Goal: Find specific page/section: Find specific page/section

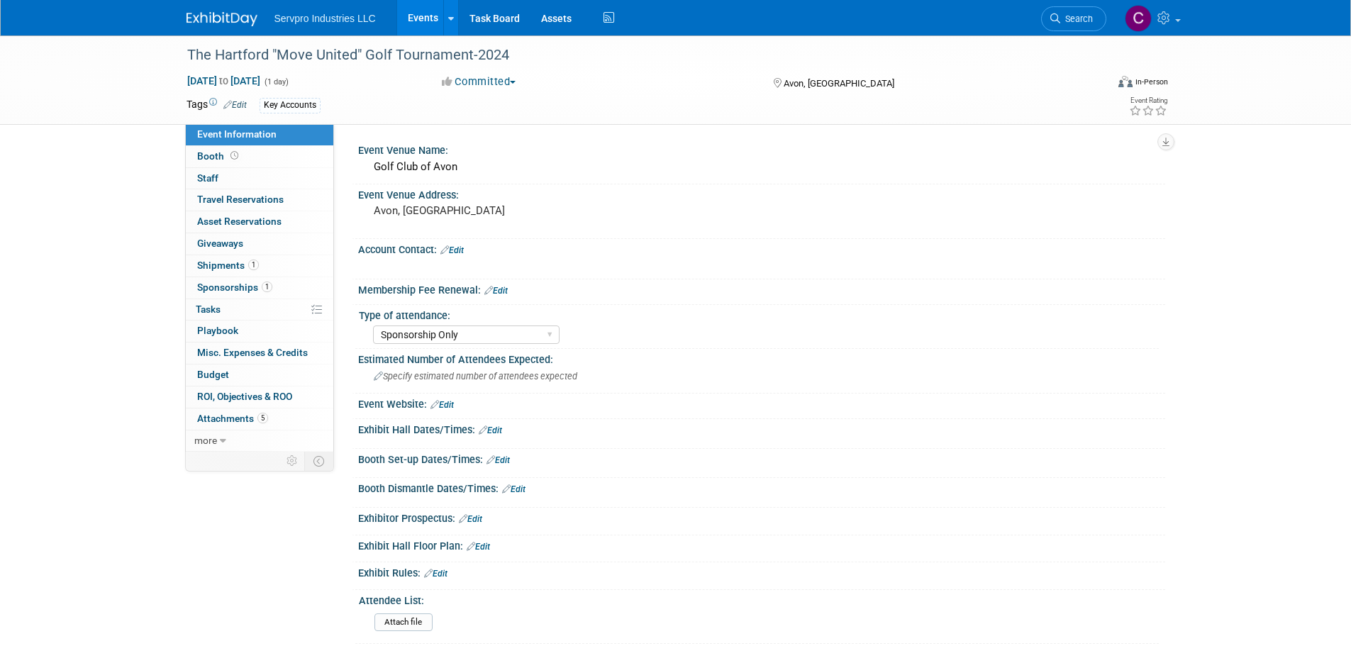
select select "Sponsorship Only"
click at [633, 232] on div "Avon, [GEOGRAPHIC_DATA]" at bounding box center [526, 217] width 315 height 33
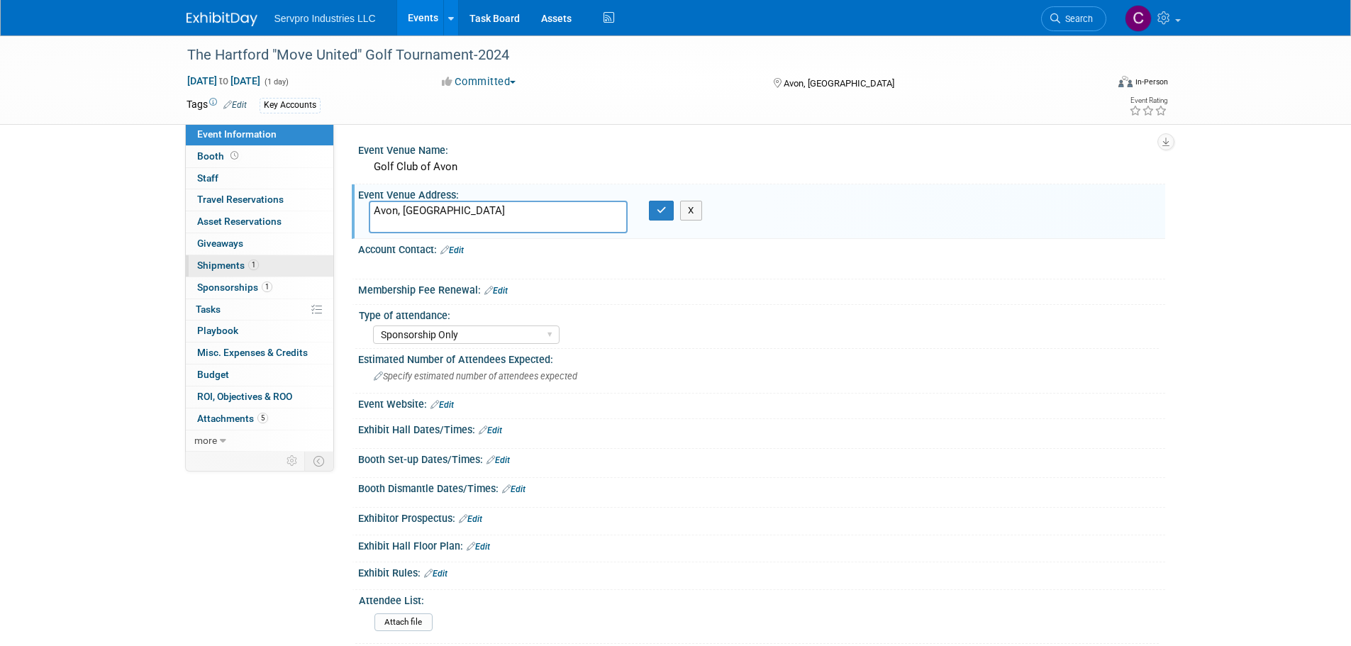
click at [220, 262] on span "Shipments 1" at bounding box center [228, 265] width 62 height 11
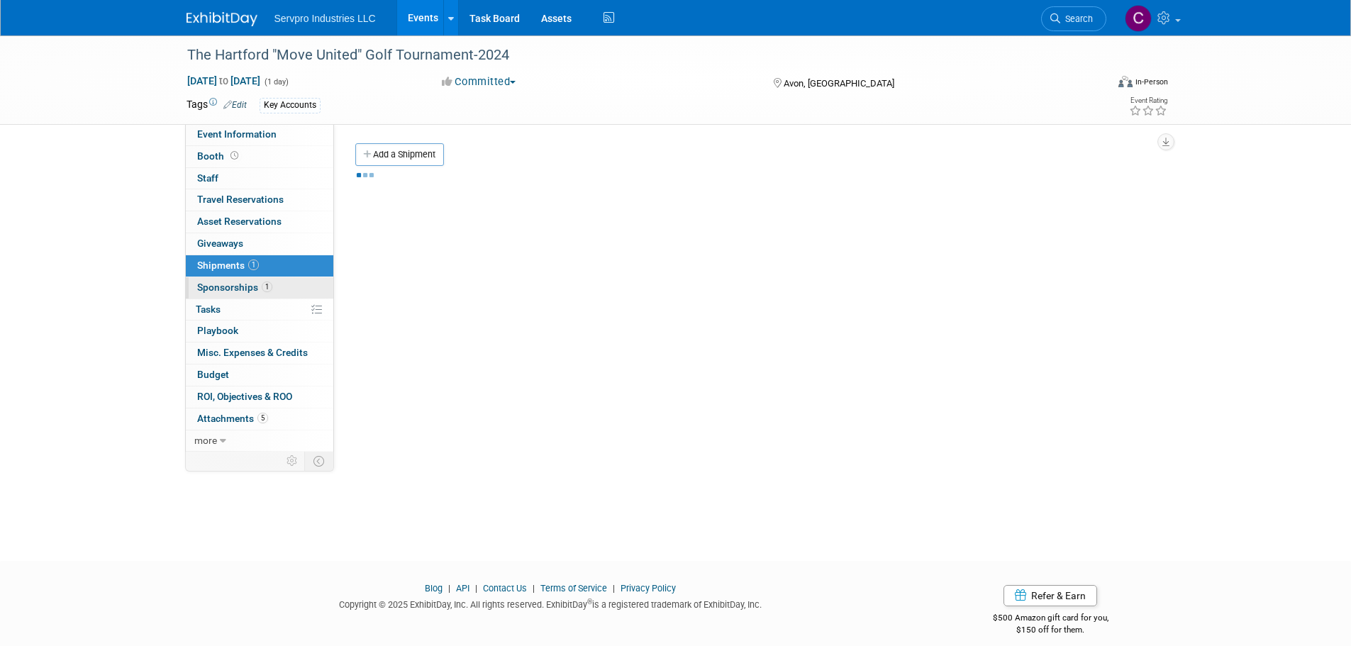
click at [221, 282] on span "Sponsorships 1" at bounding box center [234, 287] width 75 height 11
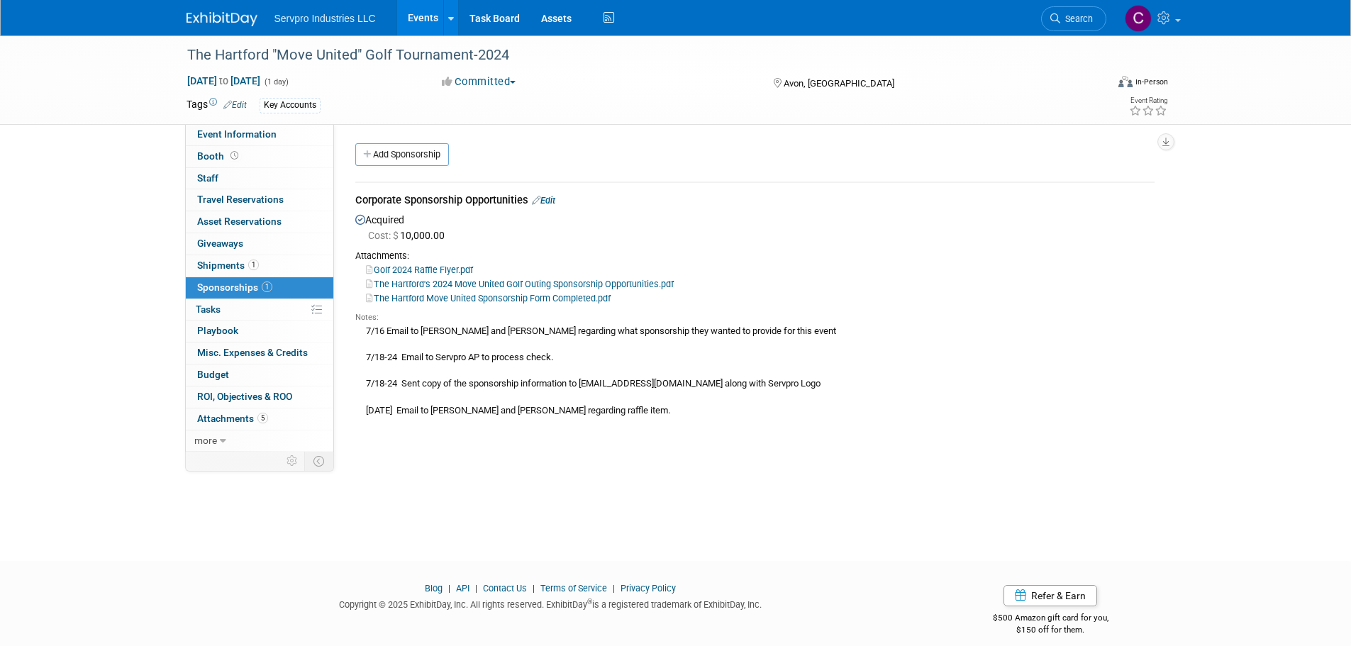
click at [423, 265] on link "Golf 2024 Raffle Flyer.pdf" at bounding box center [419, 270] width 107 height 11
click at [450, 296] on link "The Hartford Move United Sponsorship Form Completed.pdf" at bounding box center [488, 298] width 245 height 11
click at [1077, 23] on span "Search" at bounding box center [1076, 18] width 33 height 11
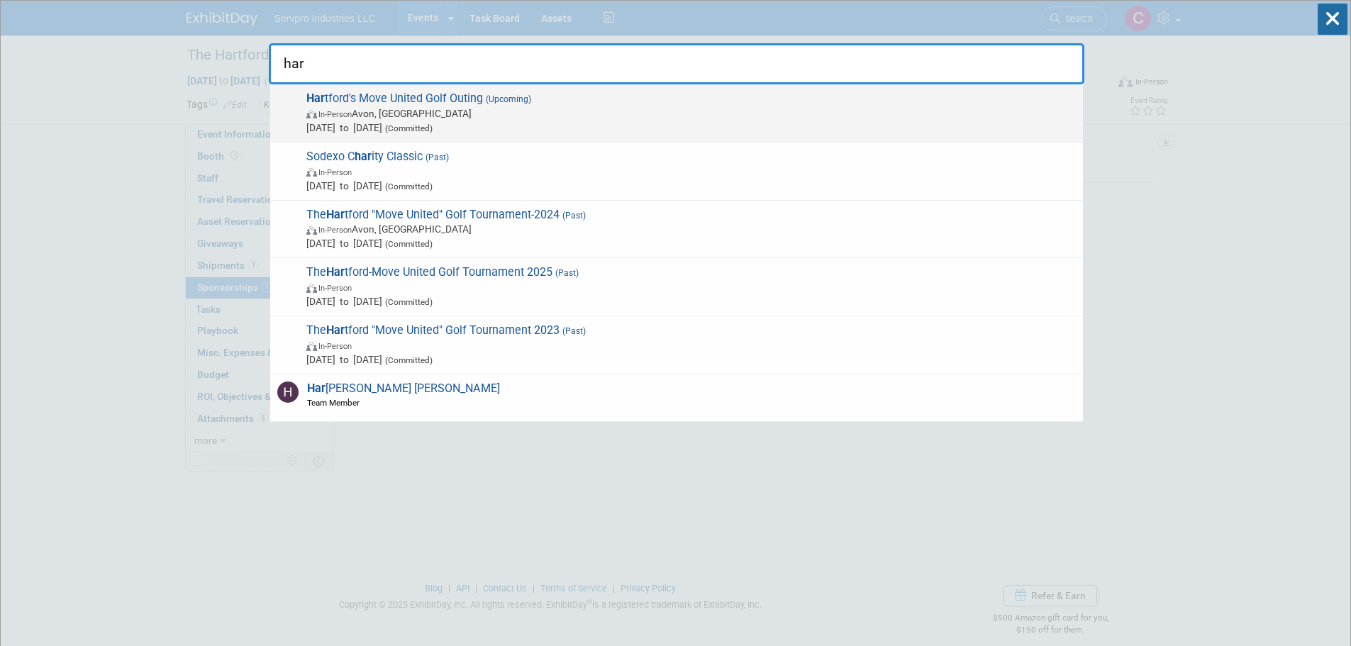
type input "har"
click at [401, 93] on span "Har tford's Move United Golf Outing (Upcoming) In-Person Avon, CT Oct 2, 2025 t…" at bounding box center [689, 112] width 774 height 43
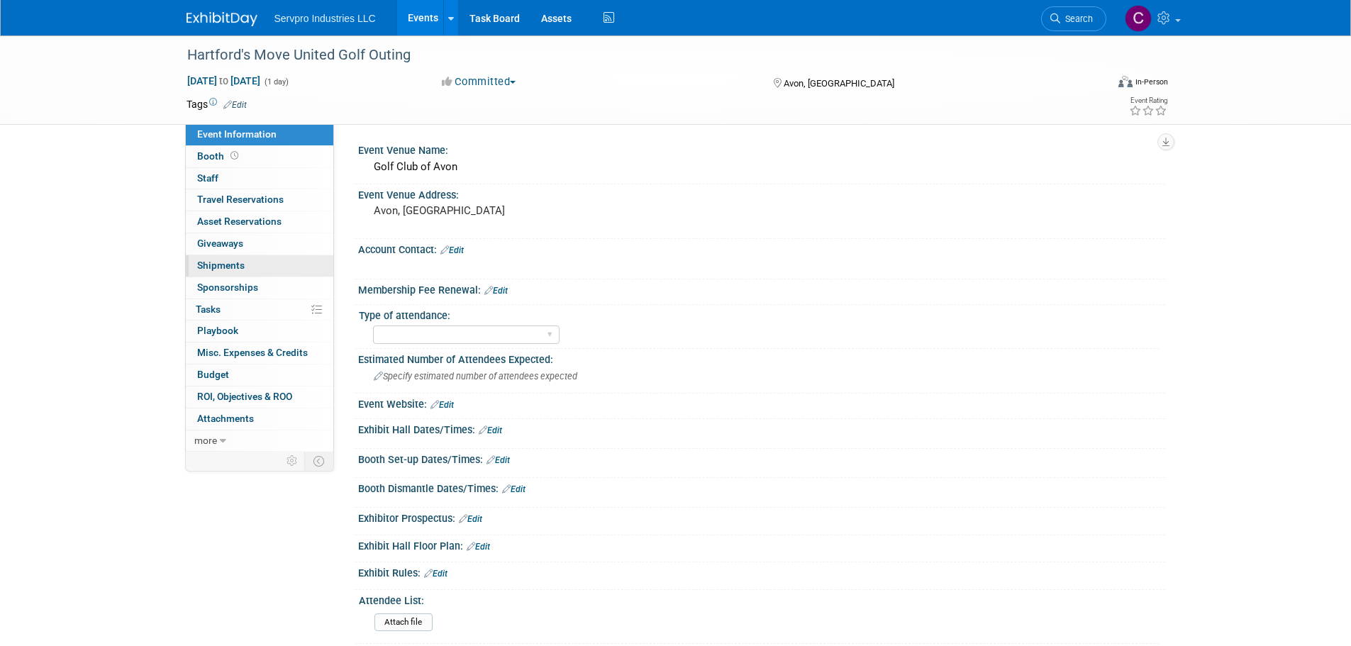
click at [227, 267] on span "Shipments 0" at bounding box center [221, 265] width 48 height 11
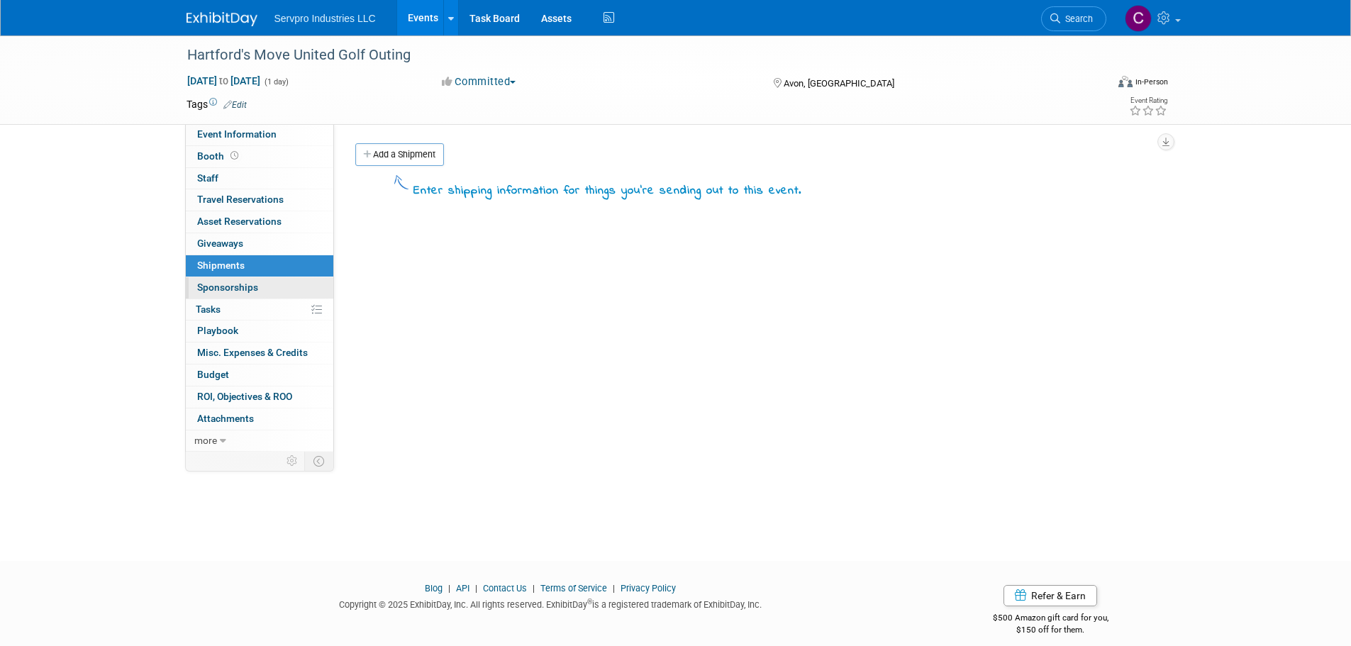
click at [224, 282] on span "Sponsorships 0" at bounding box center [227, 287] width 61 height 11
